Goal: Information Seeking & Learning: Learn about a topic

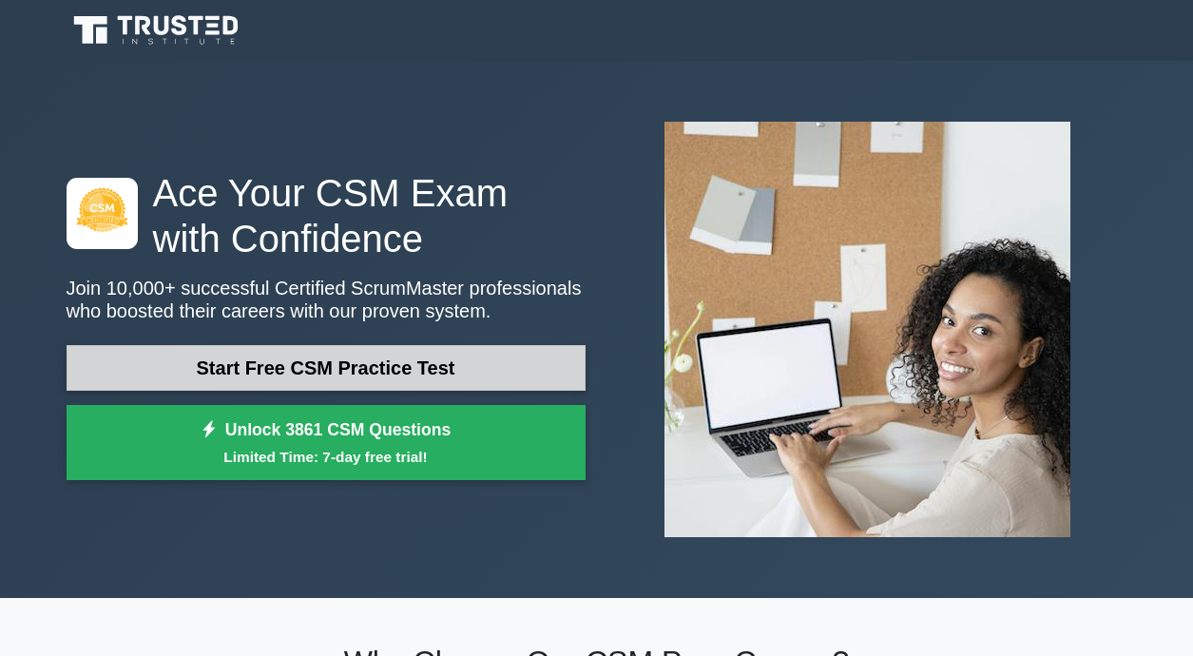
click at [281, 371] on link "Start Free CSM Practice Test" at bounding box center [326, 368] width 519 height 46
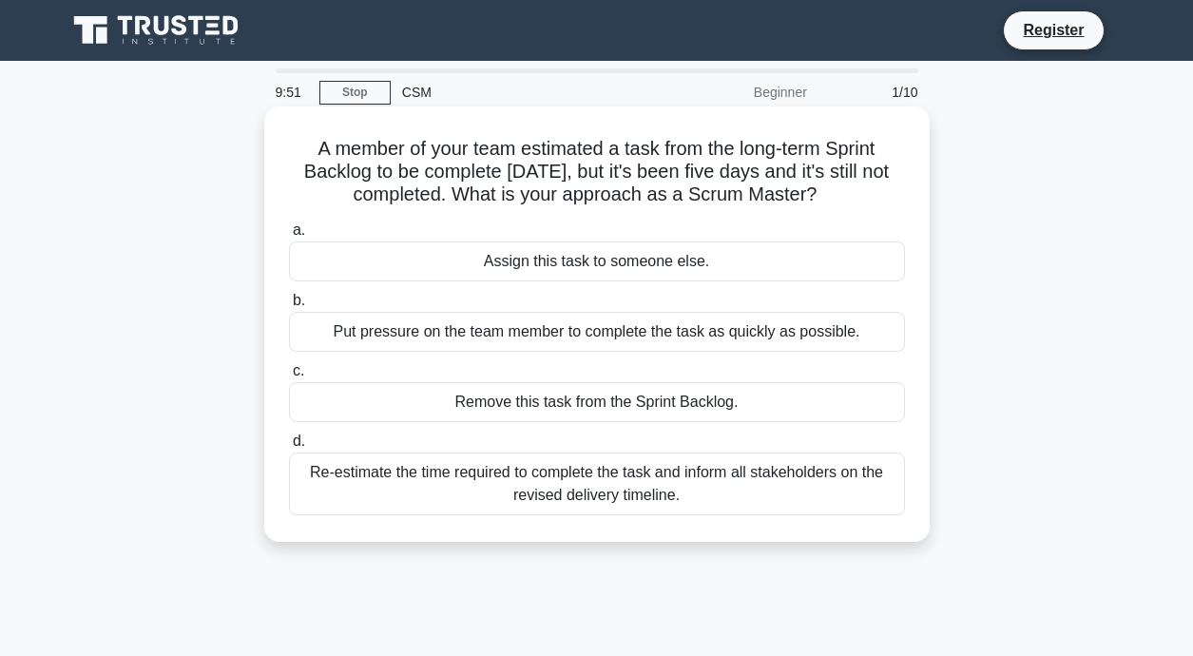
click at [699, 258] on div "Assign this task to someone else." at bounding box center [597, 261] width 616 height 40
click at [289, 237] on input "a. Assign this task to someone else." at bounding box center [289, 230] width 0 height 12
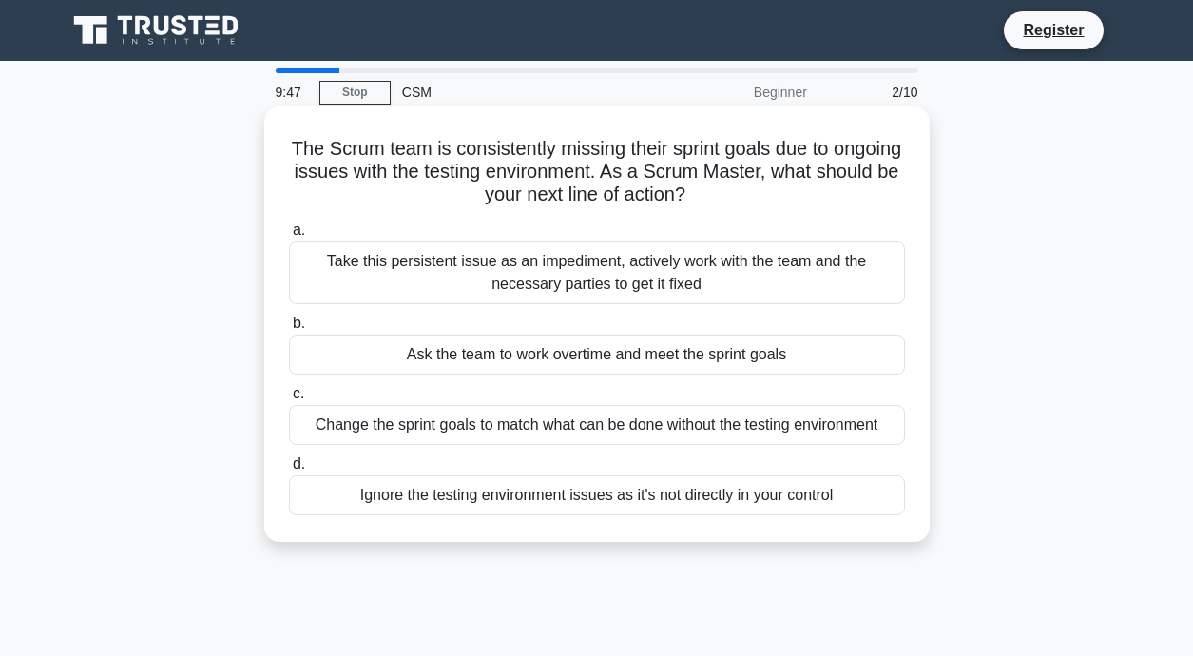
click at [683, 283] on div "Take this persistent issue as an impediment, actively work with the team and th…" at bounding box center [597, 272] width 616 height 63
click at [289, 237] on input "a. Take this persistent issue as an impediment, actively work with the team and…" at bounding box center [289, 230] width 0 height 12
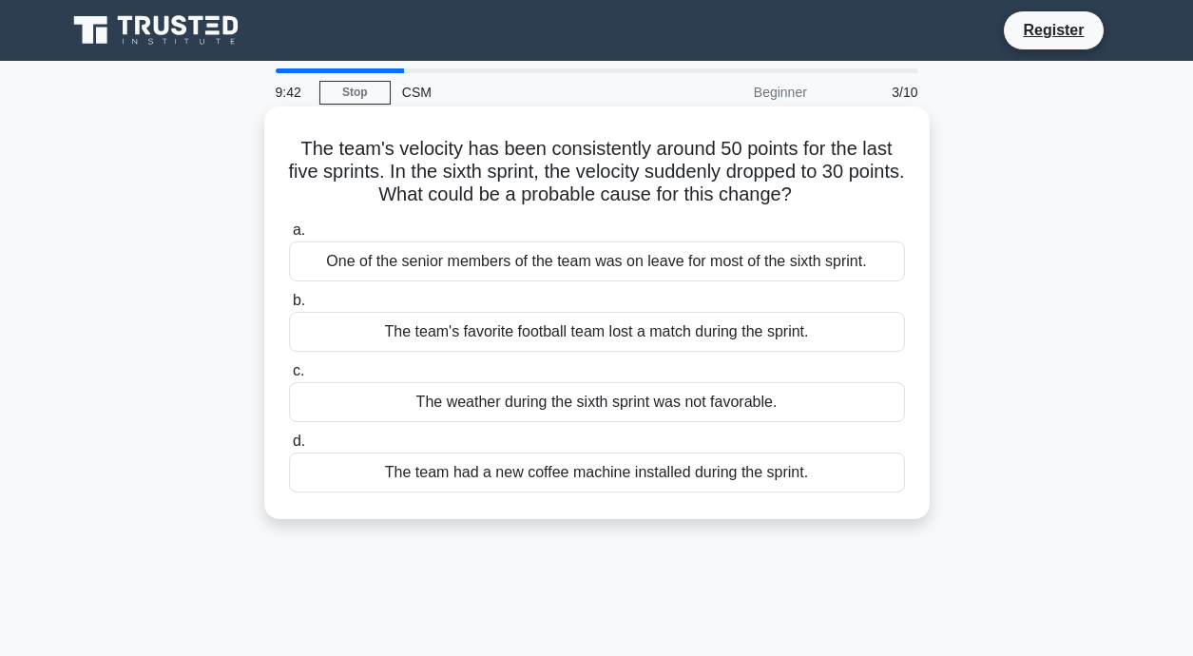
click at [709, 342] on div "The team's favorite football team lost a match during the sprint." at bounding box center [597, 332] width 616 height 40
click at [289, 307] on input "b. The team's favorite football team lost a match during the sprint." at bounding box center [289, 301] width 0 height 12
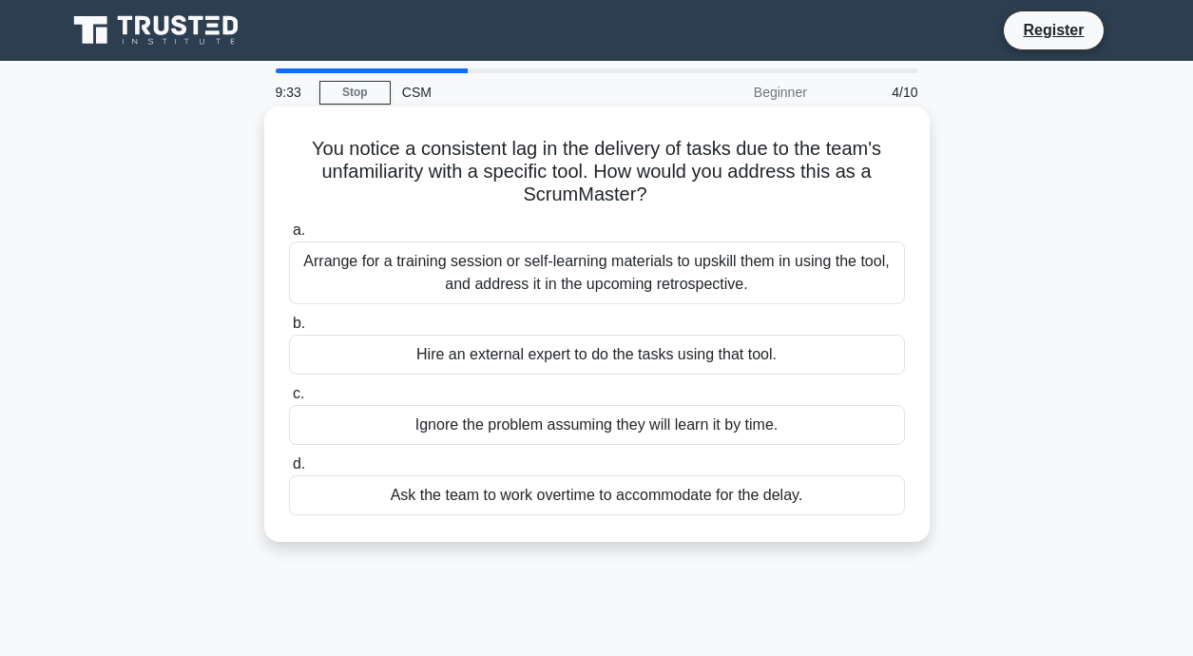
click at [615, 503] on div "Ask the team to work overtime to accommodate for the delay." at bounding box center [597, 495] width 616 height 40
click at [289, 471] on input "d. Ask the team to work overtime to accommodate for the delay." at bounding box center [289, 464] width 0 height 12
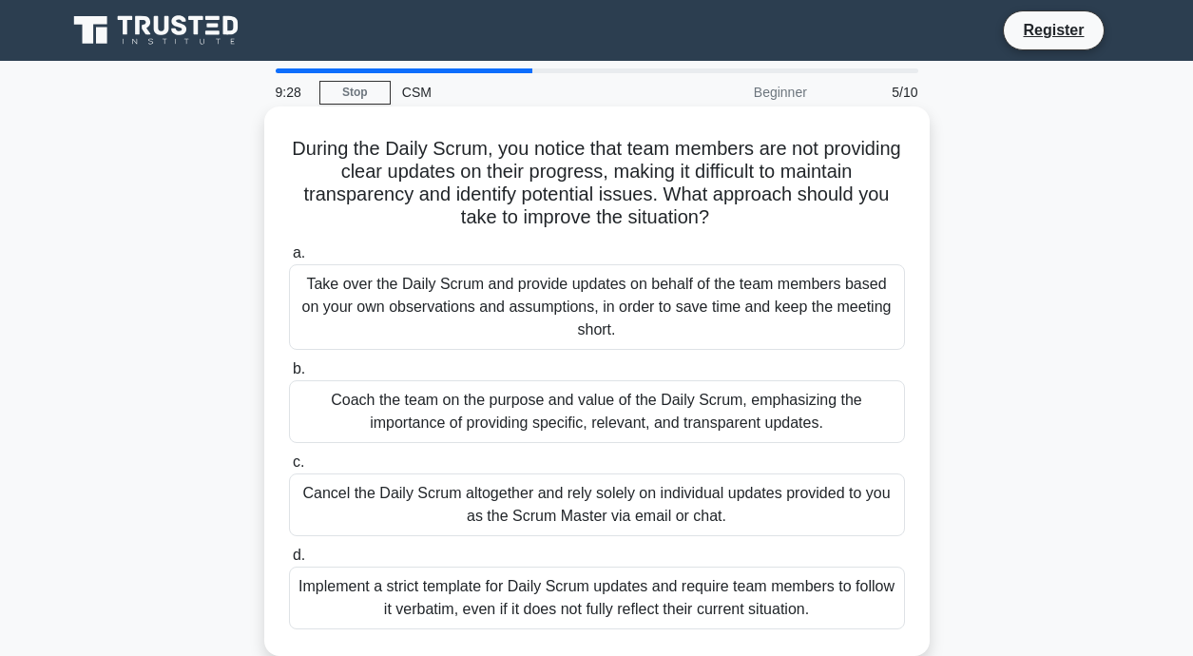
click at [636, 296] on div "Take over the Daily Scrum and provide updates on behalf of the team members bas…" at bounding box center [597, 307] width 616 height 86
click at [289, 260] on input "a. Take over the Daily Scrum and provide updates on behalf of the team members …" at bounding box center [289, 253] width 0 height 12
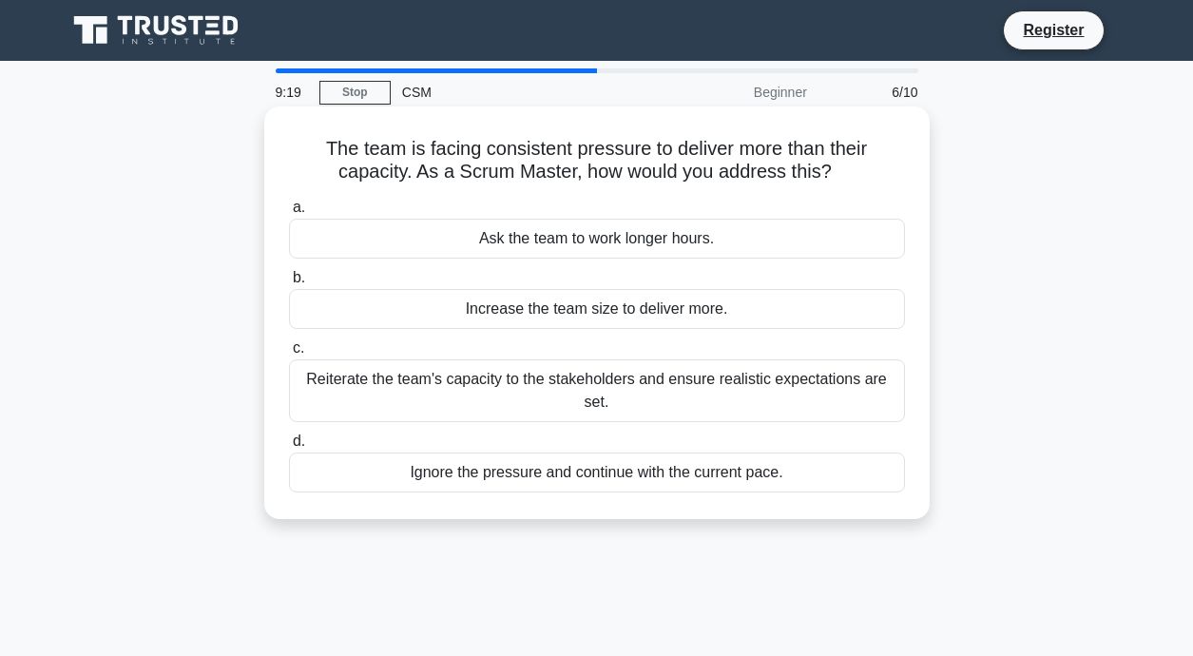
click at [576, 382] on div "Reiterate the team's capacity to the stakeholders and ensure realistic expectat…" at bounding box center [597, 390] width 616 height 63
click at [289, 355] on input "c. Reiterate the team's capacity to the stakeholders and ensure realistic expec…" at bounding box center [289, 348] width 0 height 12
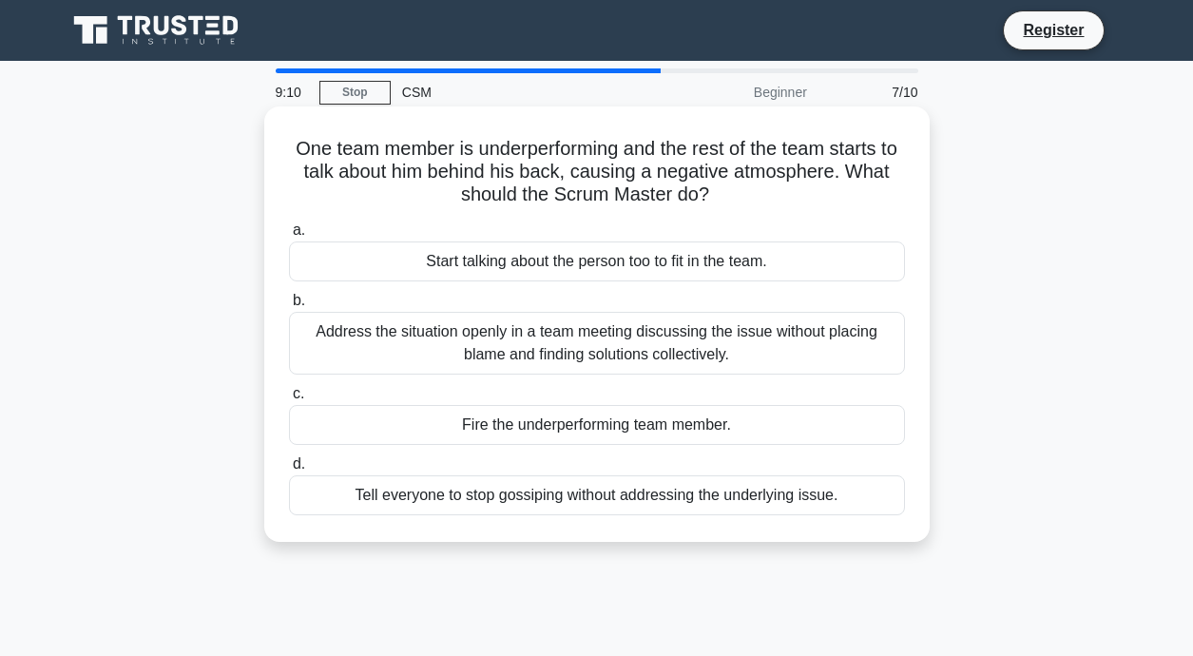
click at [642, 343] on div "Address the situation openly in a team meeting discussing the issue without pla…" at bounding box center [597, 343] width 616 height 63
click at [289, 307] on input "b. Address the situation openly in a team meeting discussing the issue without …" at bounding box center [289, 301] width 0 height 12
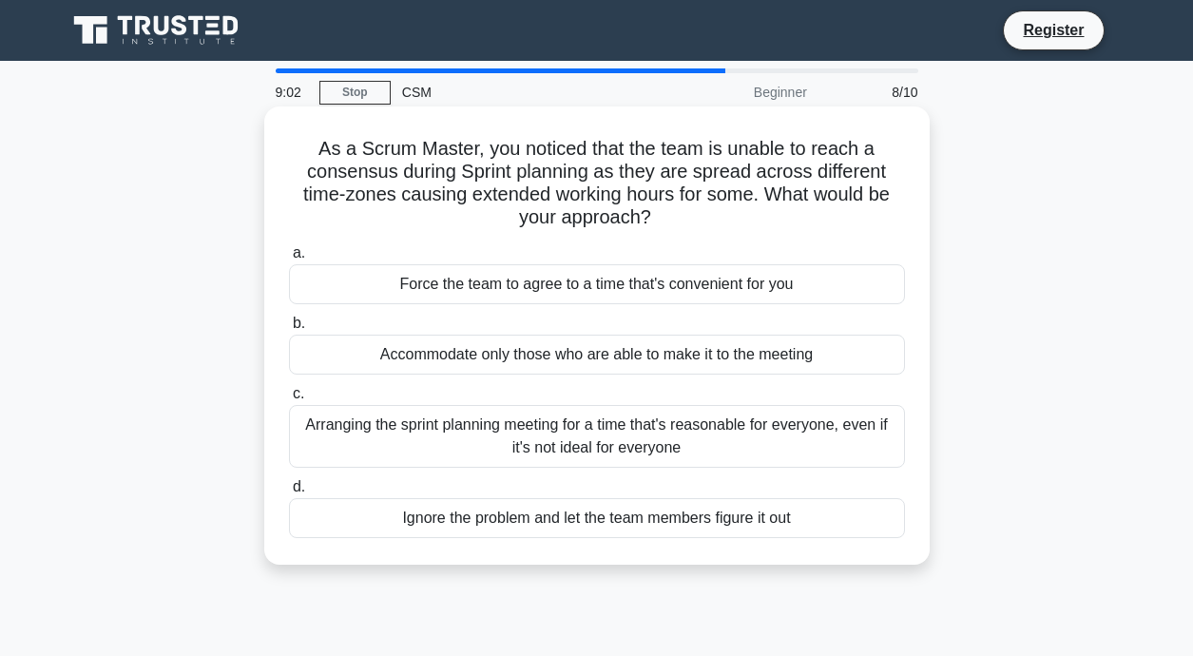
click at [637, 434] on div "Arranging the sprint planning meeting for a time that's reasonable for everyone…" at bounding box center [597, 436] width 616 height 63
click at [289, 400] on input "c. Arranging the sprint planning meeting for a time that's reasonable for every…" at bounding box center [289, 394] width 0 height 12
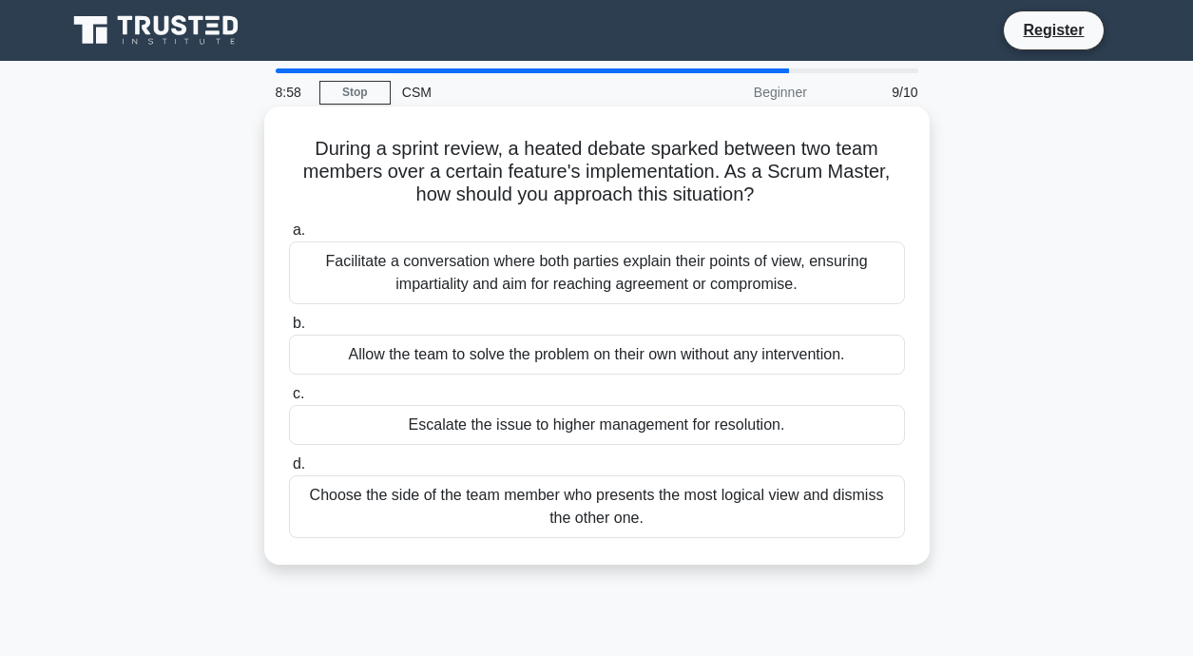
click at [655, 359] on div "Allow the team to solve the problem on their own without any intervention." at bounding box center [597, 355] width 616 height 40
click at [289, 330] on input "b. Allow the team to solve the problem on their own without any intervention." at bounding box center [289, 324] width 0 height 12
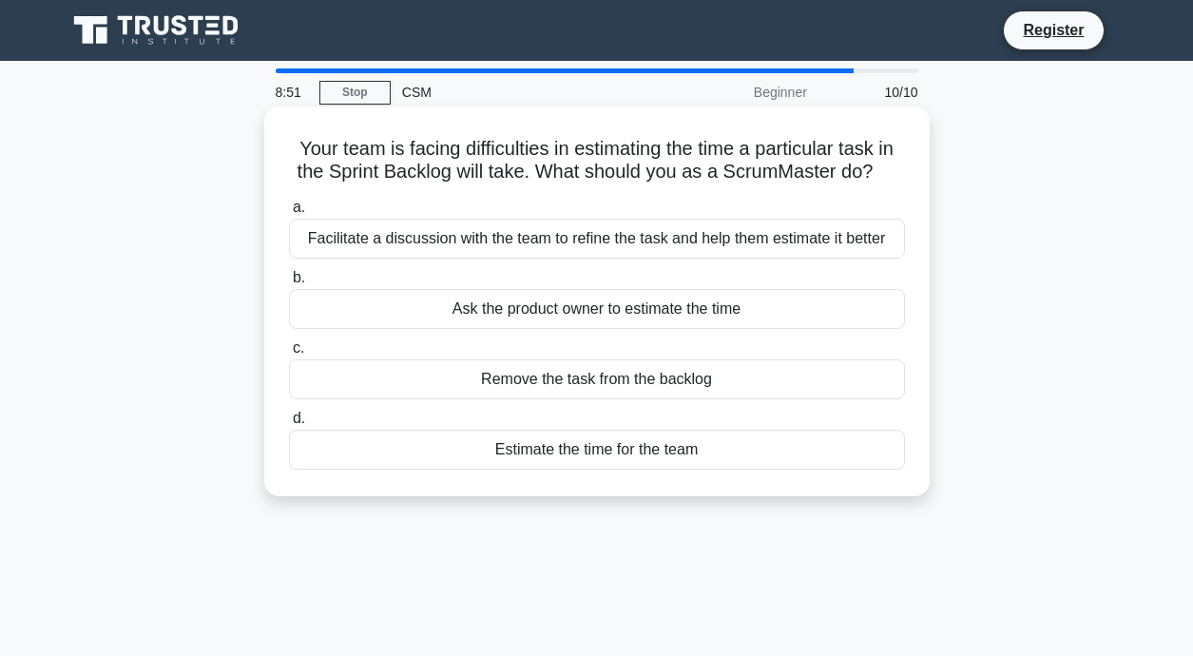
click at [688, 242] on div "Facilitate a discussion with the team to refine the task and help them estimate…" at bounding box center [597, 239] width 616 height 40
click at [289, 214] on input "a. Facilitate a discussion with the team to refine the task and help them estim…" at bounding box center [289, 208] width 0 height 12
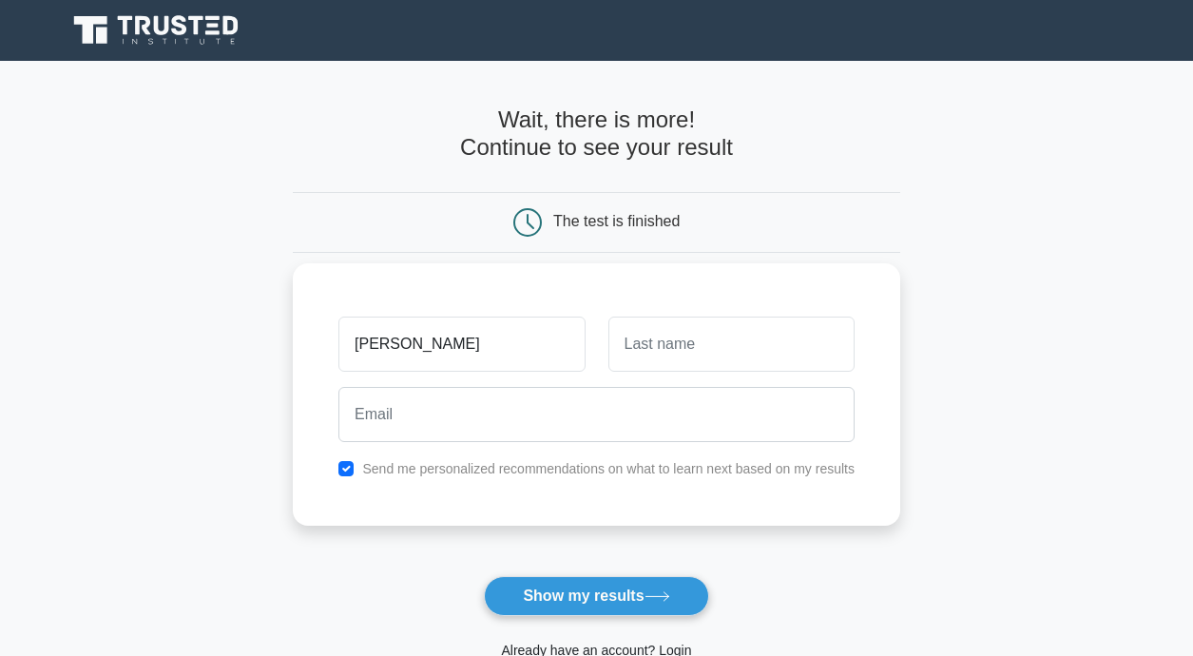
type input "diana"
click at [761, 355] on input "text" at bounding box center [731, 344] width 246 height 55
type input "alwanda"
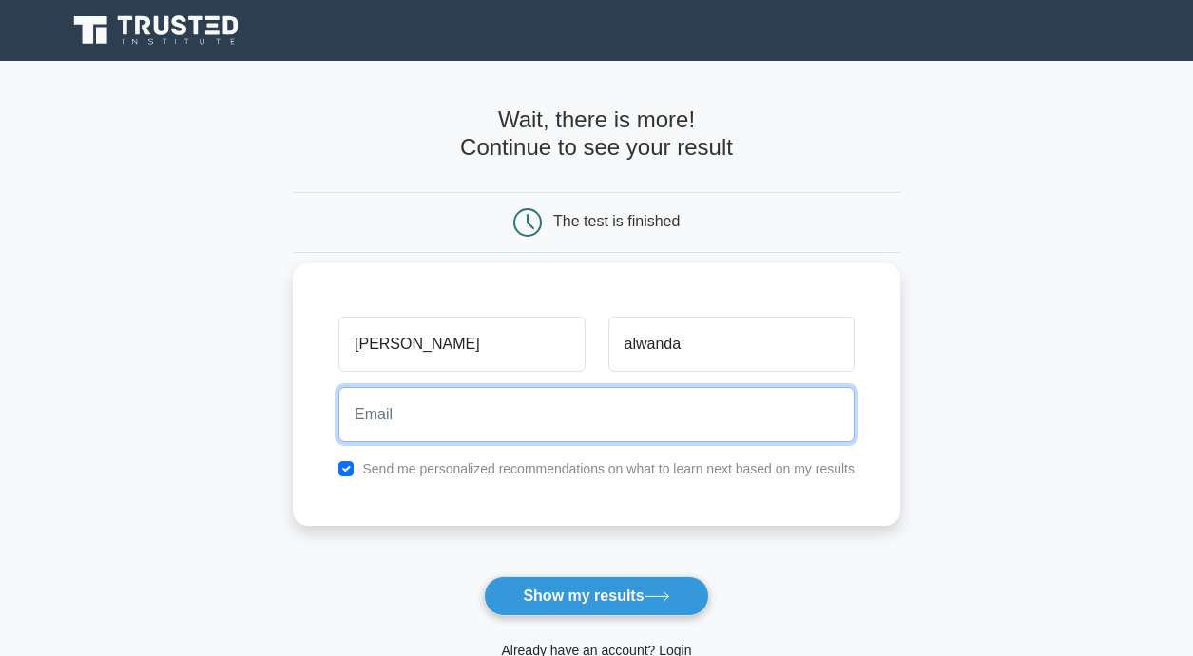
click at [647, 428] on input "email" at bounding box center [596, 414] width 516 height 55
type input "dianaalwanda@gmail.com"
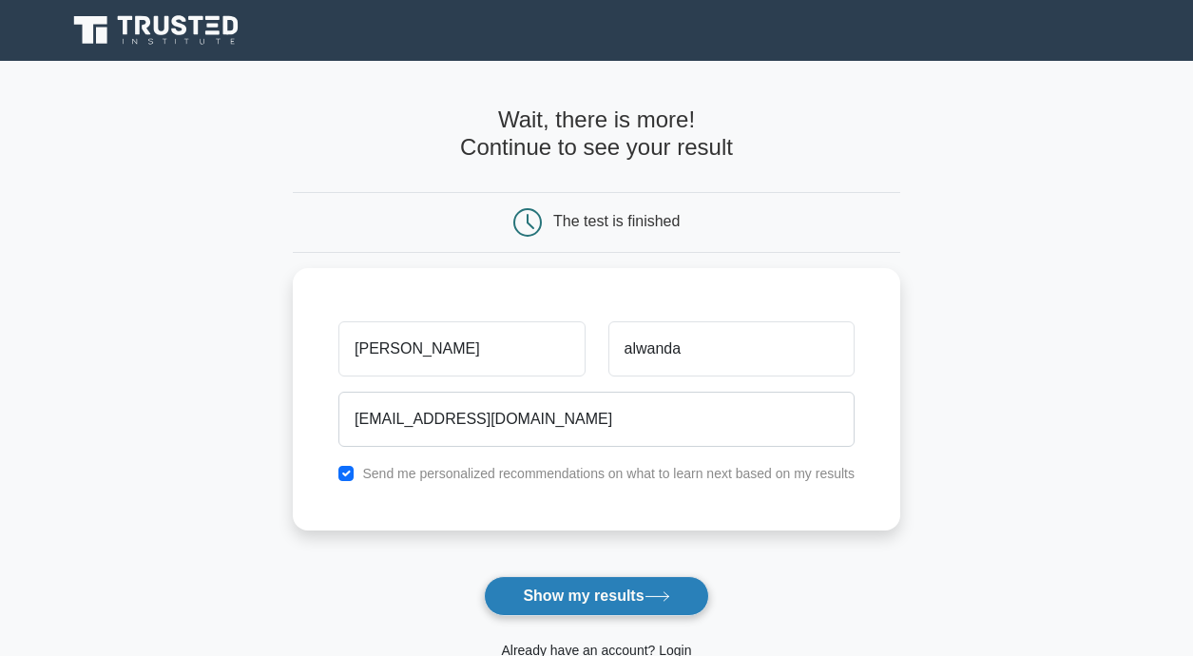
click at [540, 600] on button "Show my results" at bounding box center [596, 596] width 224 height 40
